Goal: Information Seeking & Learning: Find specific fact

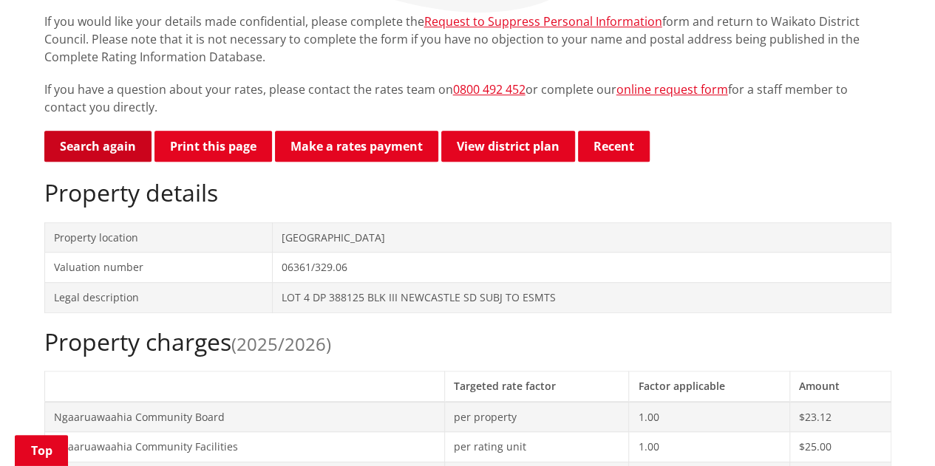
scroll to position [296, 0]
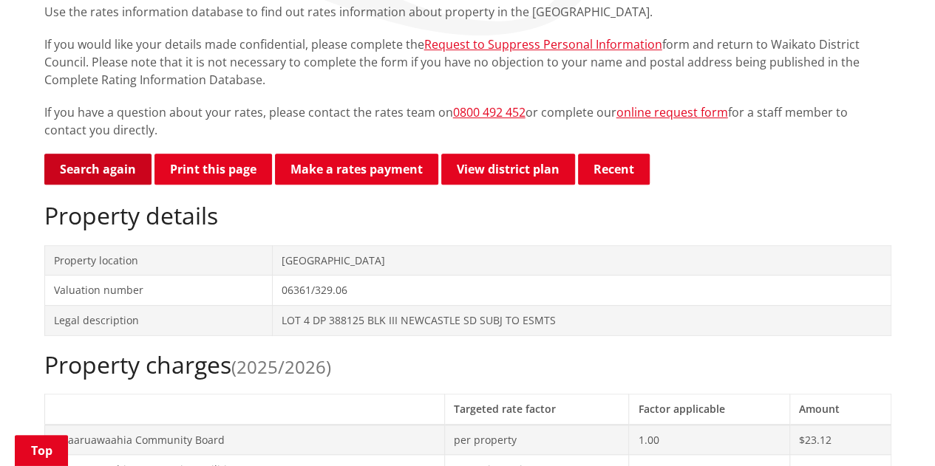
click at [112, 161] on link "Search again" at bounding box center [97, 169] width 107 height 31
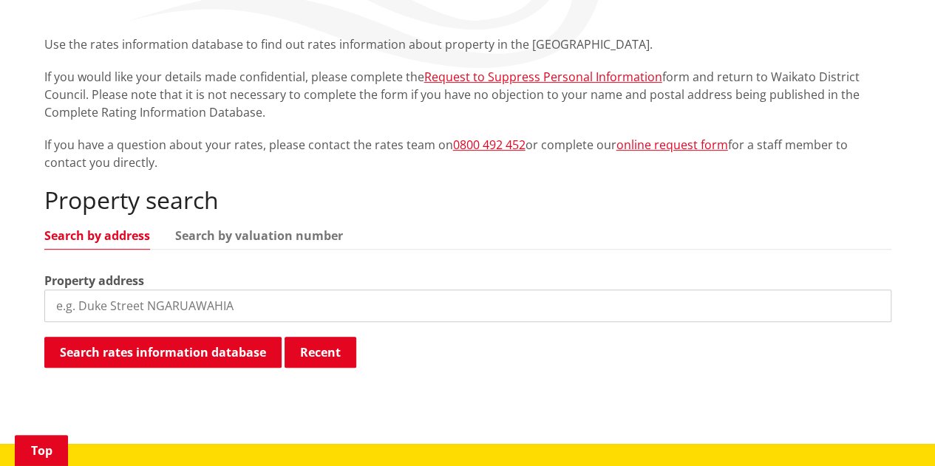
scroll to position [296, 0]
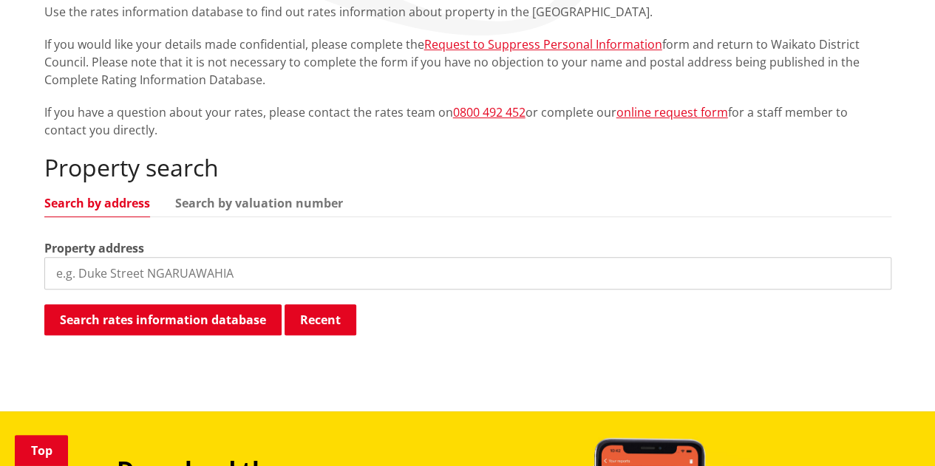
click at [100, 274] on input "search" at bounding box center [467, 273] width 847 height 33
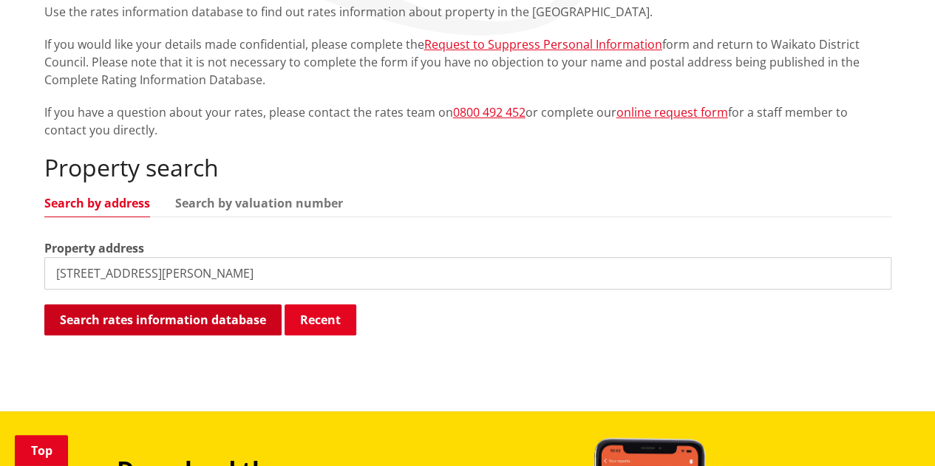
click at [211, 322] on button "Search rates information database" at bounding box center [162, 320] width 237 height 31
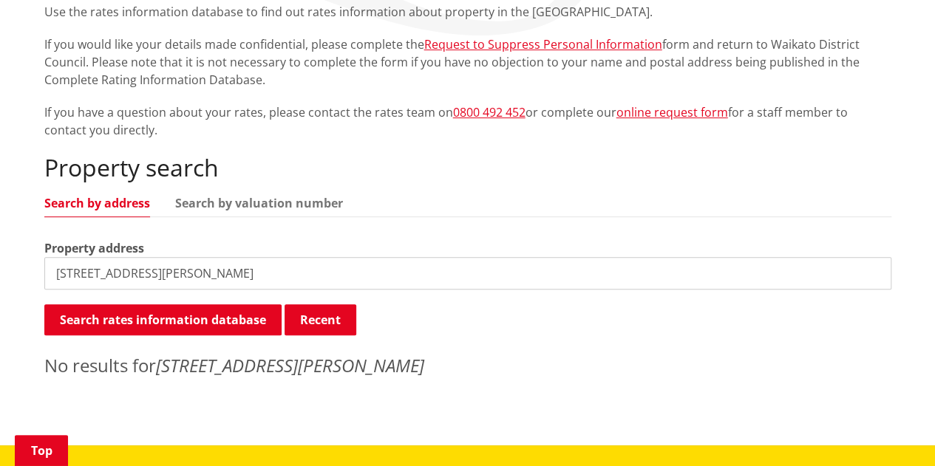
click at [275, 277] on input "123 travers road, Te Kauwhata" at bounding box center [467, 273] width 847 height 33
drag, startPoint x: 271, startPoint y: 276, endPoint x: 32, endPoint y: 268, distance: 239.7
click at [32, 268] on div "Home Services and facilities Rates Rates Information Database Rates Information…" at bounding box center [467, 149] width 935 height 594
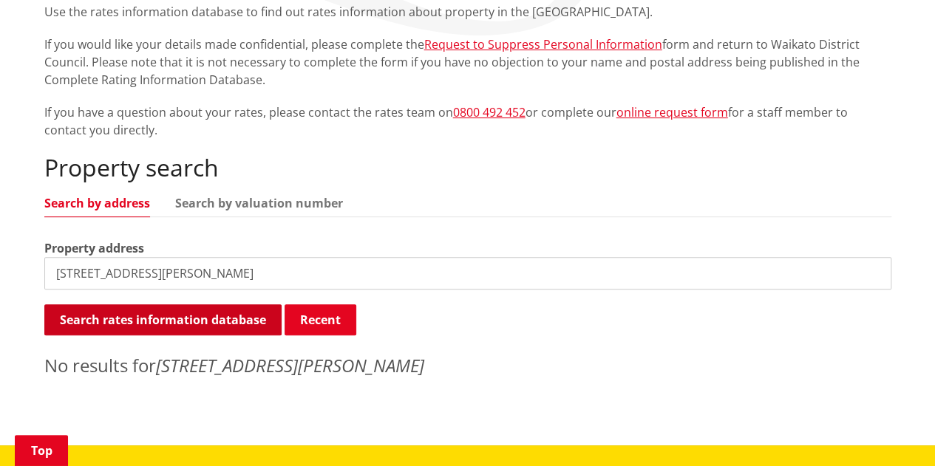
type input "123 Travers road"
click at [101, 328] on button "Search rates information database" at bounding box center [162, 320] width 237 height 31
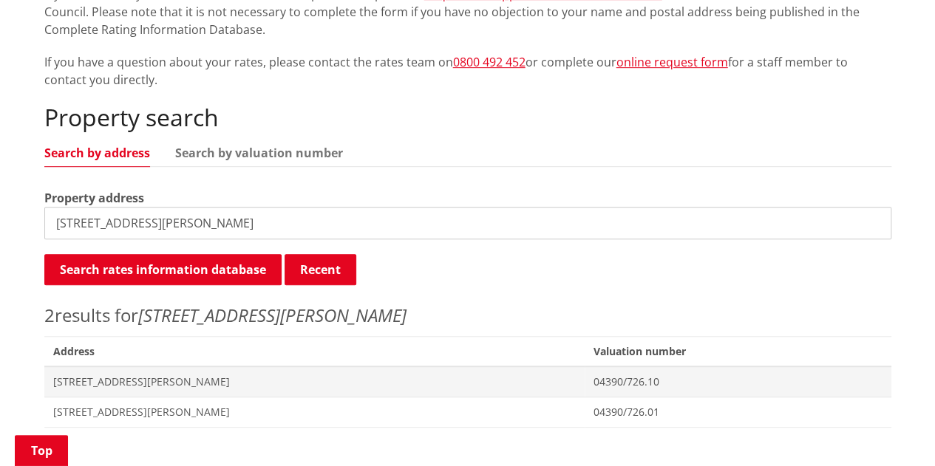
scroll to position [370, 0]
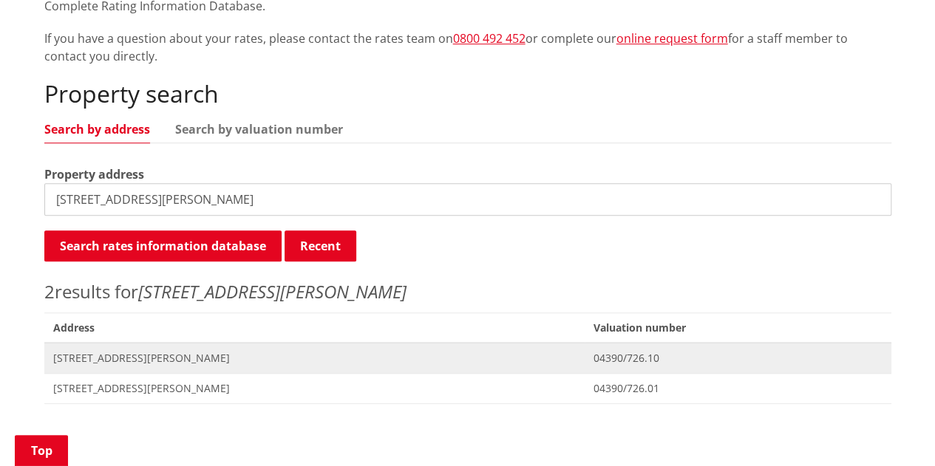
click at [193, 353] on span "123 Travers Road TE KAUWHATA" at bounding box center [314, 358] width 523 height 15
